Goal: Transaction & Acquisition: Book appointment/travel/reservation

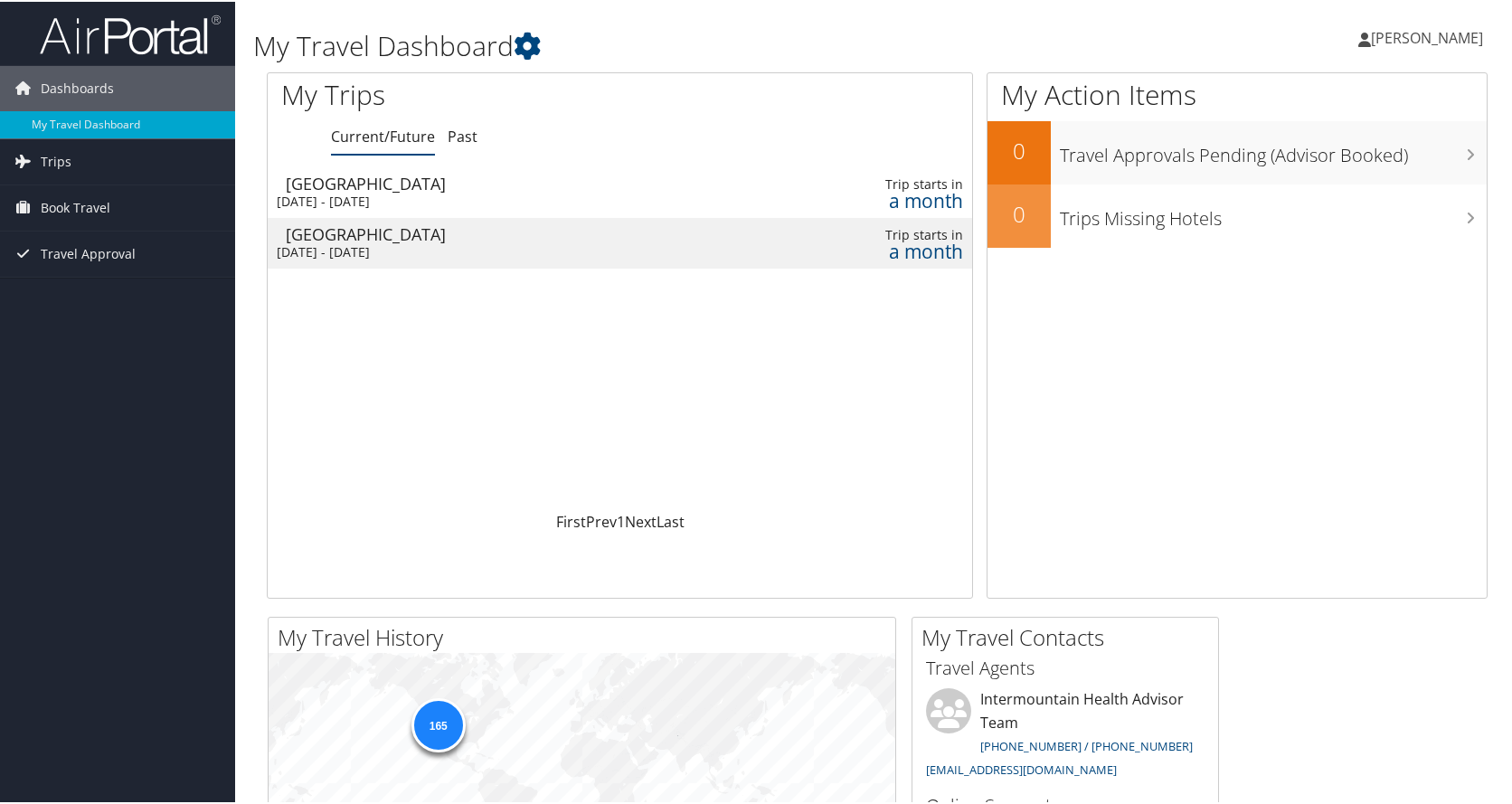
click at [461, 197] on div "[DATE] - [DATE]" at bounding box center [502, 199] width 451 height 17
click at [74, 167] on link "Trips" at bounding box center [118, 160] width 235 height 45
click at [408, 247] on div "[DATE] - [DATE]" at bounding box center [502, 250] width 451 height 17
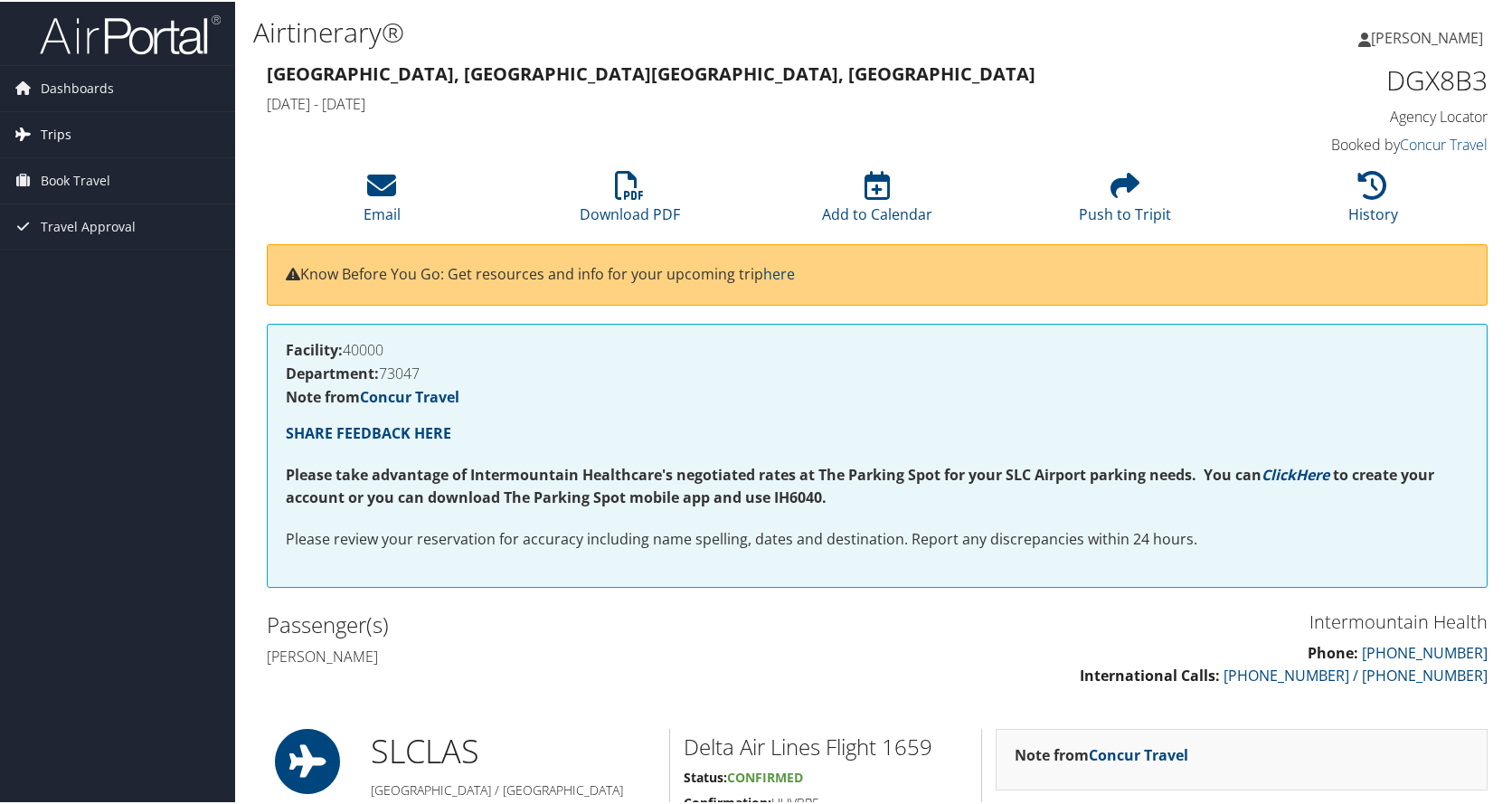
click at [78, 137] on link "Trips" at bounding box center [118, 133] width 235 height 45
click at [76, 258] on span "Book Travel" at bounding box center [75, 260] width 70 height 45
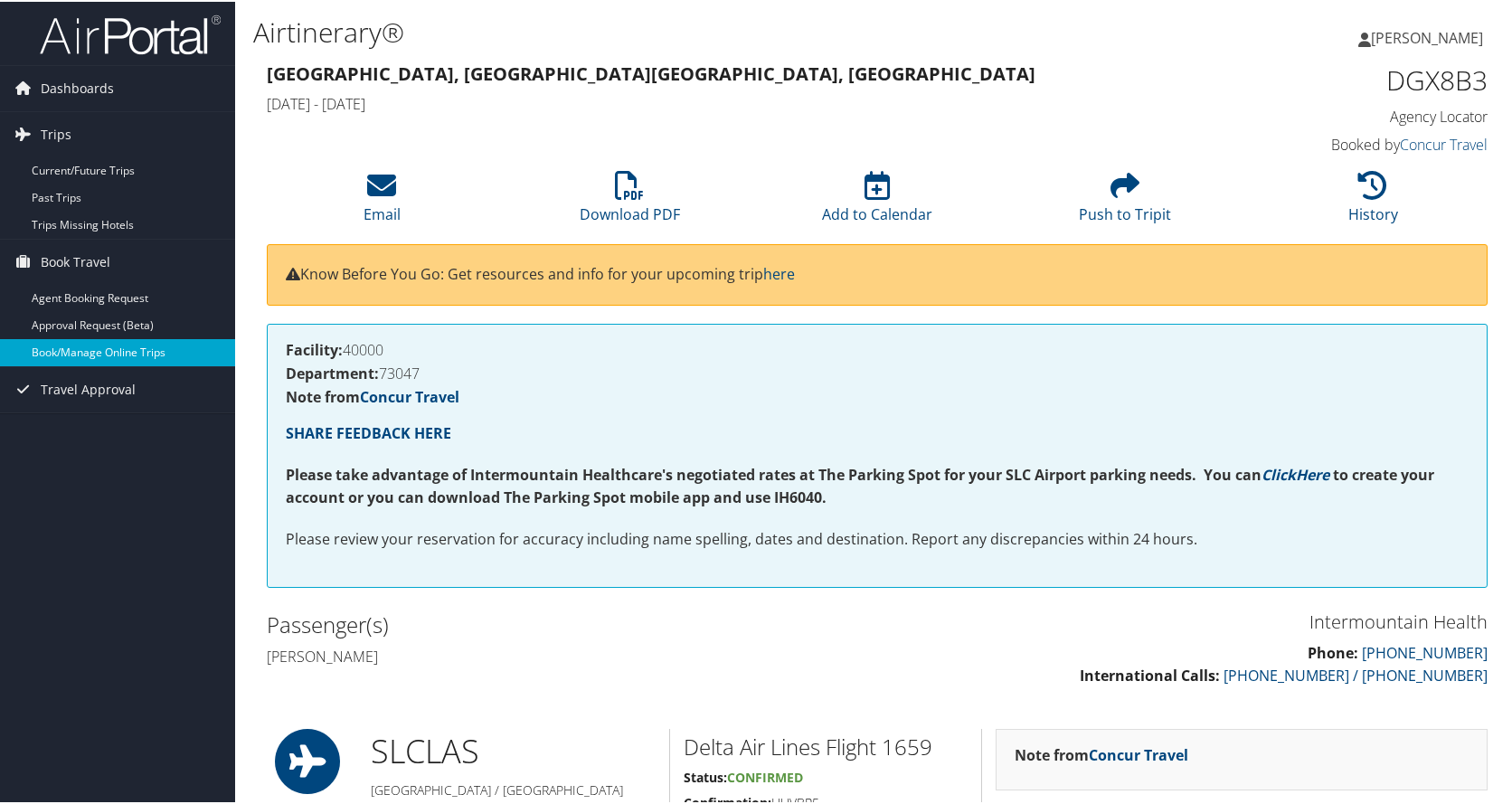
click at [112, 353] on link "Book/Manage Online Trips" at bounding box center [118, 351] width 235 height 27
